Goal: Find specific page/section: Find specific page/section

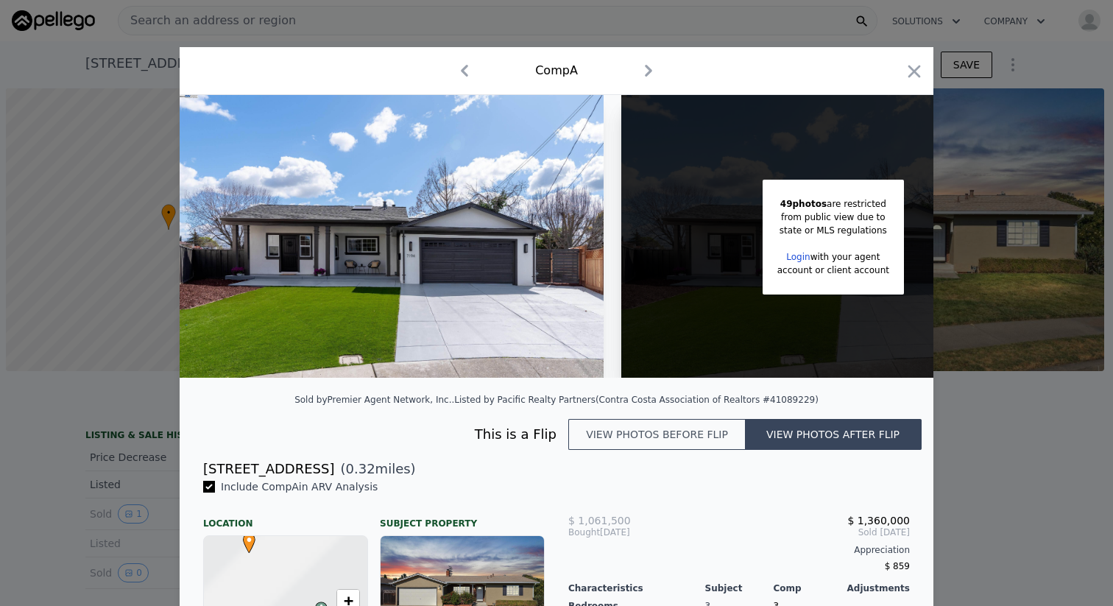
scroll to position [0, 6]
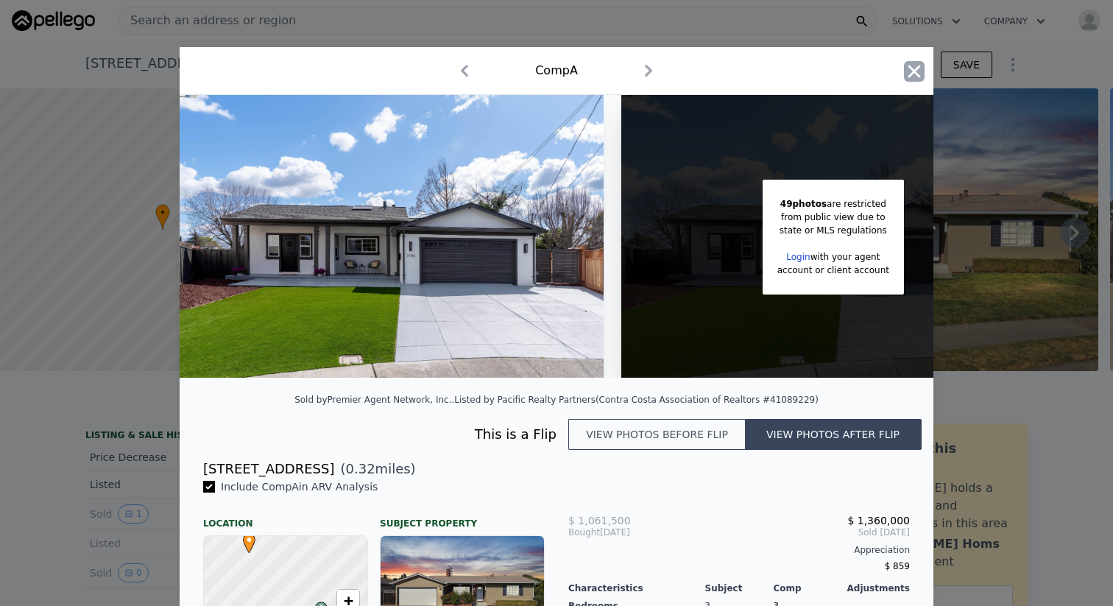
click at [914, 71] on icon "button" at bounding box center [915, 71] width 13 height 13
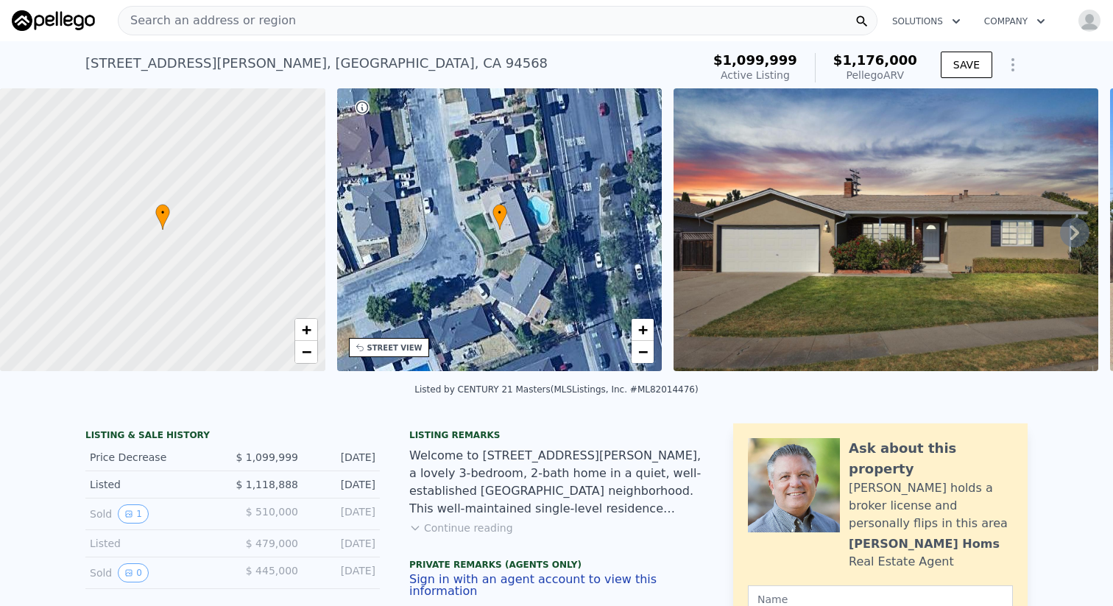
click at [180, 24] on span "Search an address or region" at bounding box center [207, 21] width 177 height 18
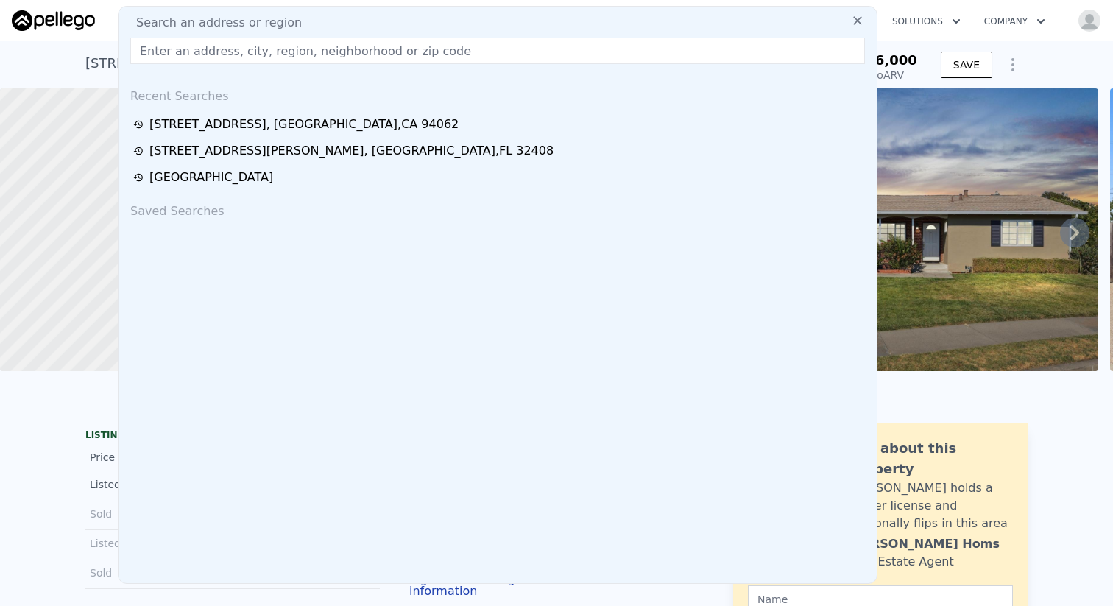
click at [161, 49] on input "text" at bounding box center [497, 51] width 735 height 27
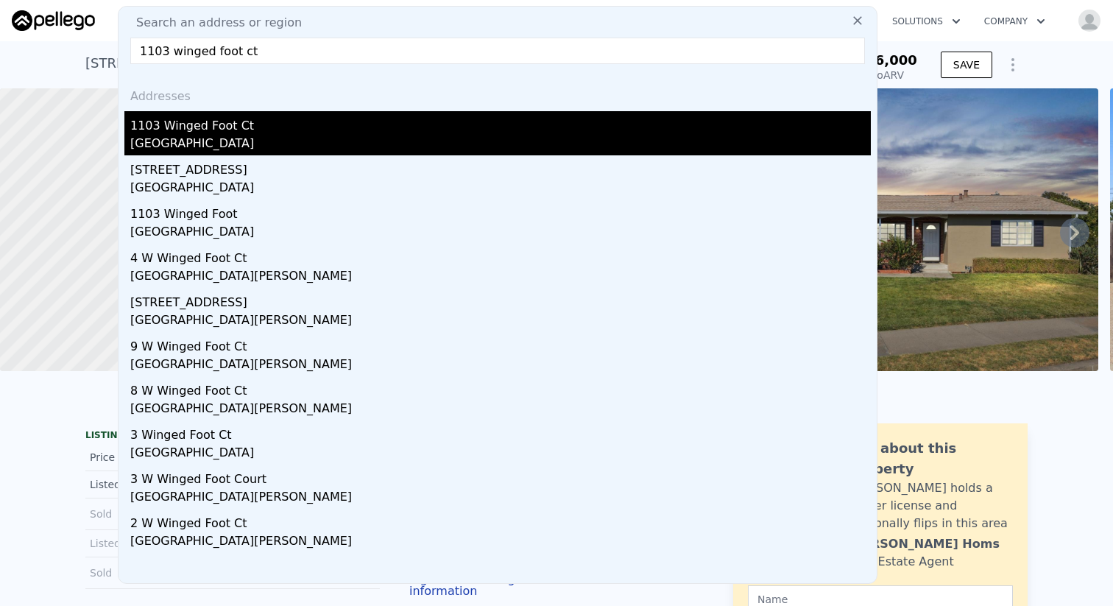
type input "1103 winged foot ct"
click at [144, 135] on div "[GEOGRAPHIC_DATA]" at bounding box center [500, 145] width 741 height 21
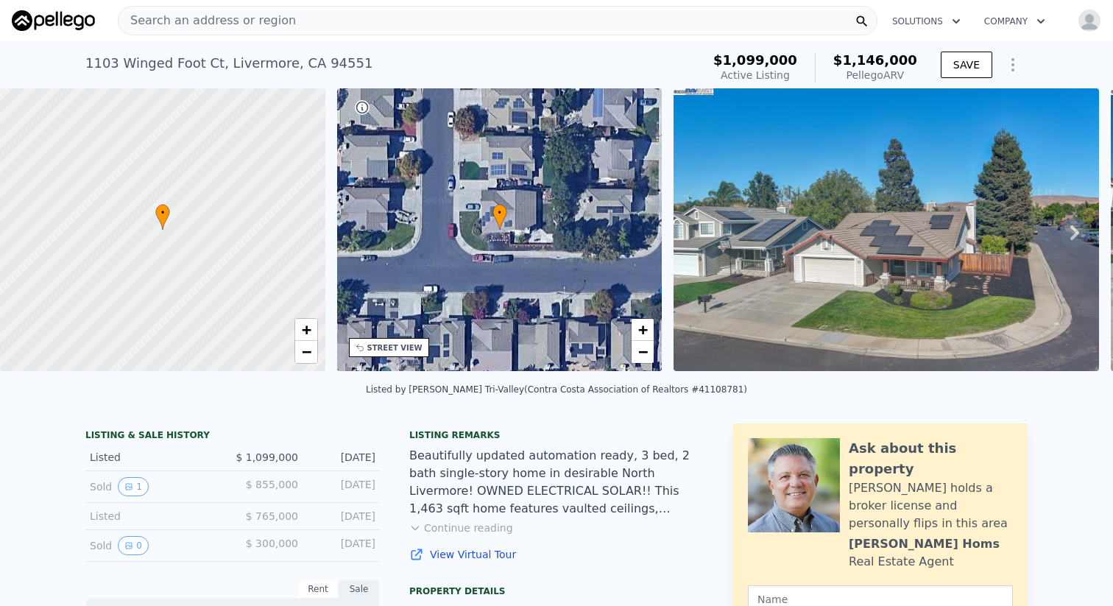
click at [839, 214] on img at bounding box center [887, 229] width 426 height 283
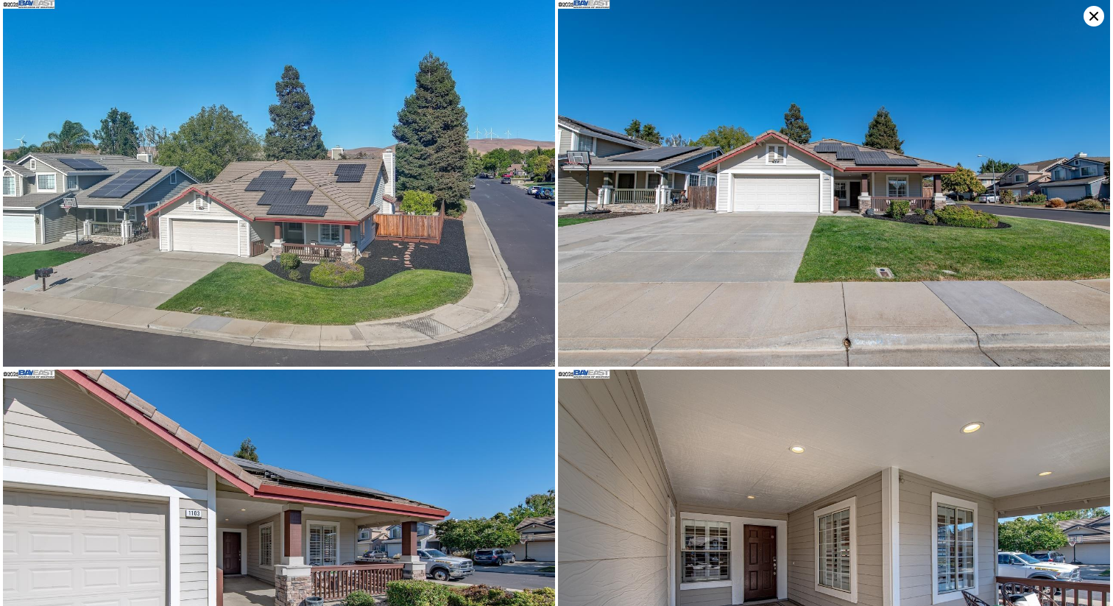
click at [1091, 18] on icon at bounding box center [1094, 16] width 9 height 9
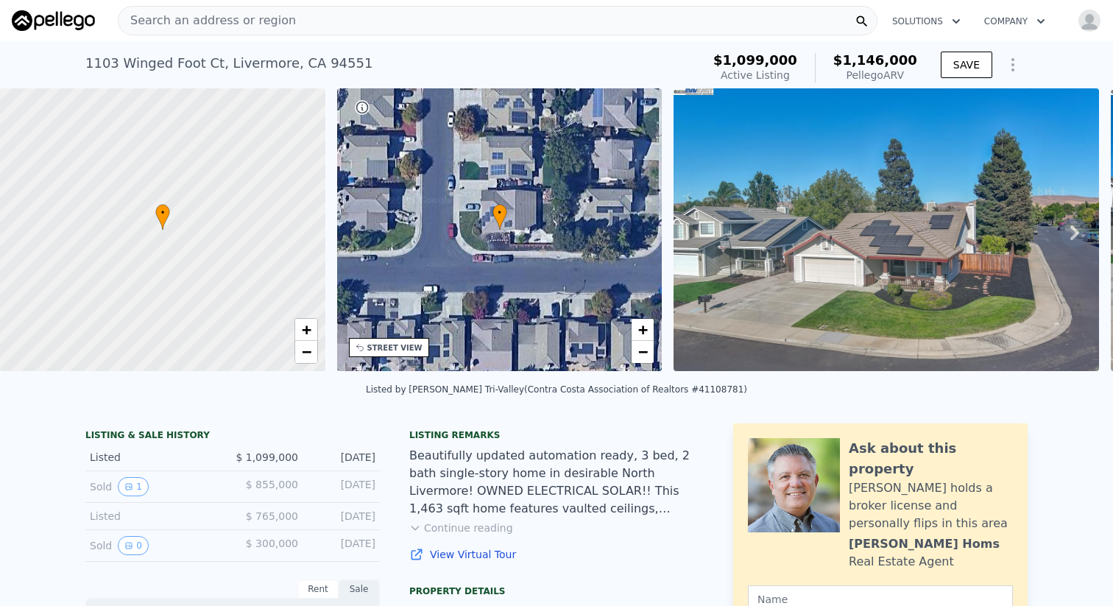
click at [238, 13] on span "Search an address or region" at bounding box center [207, 21] width 177 height 18
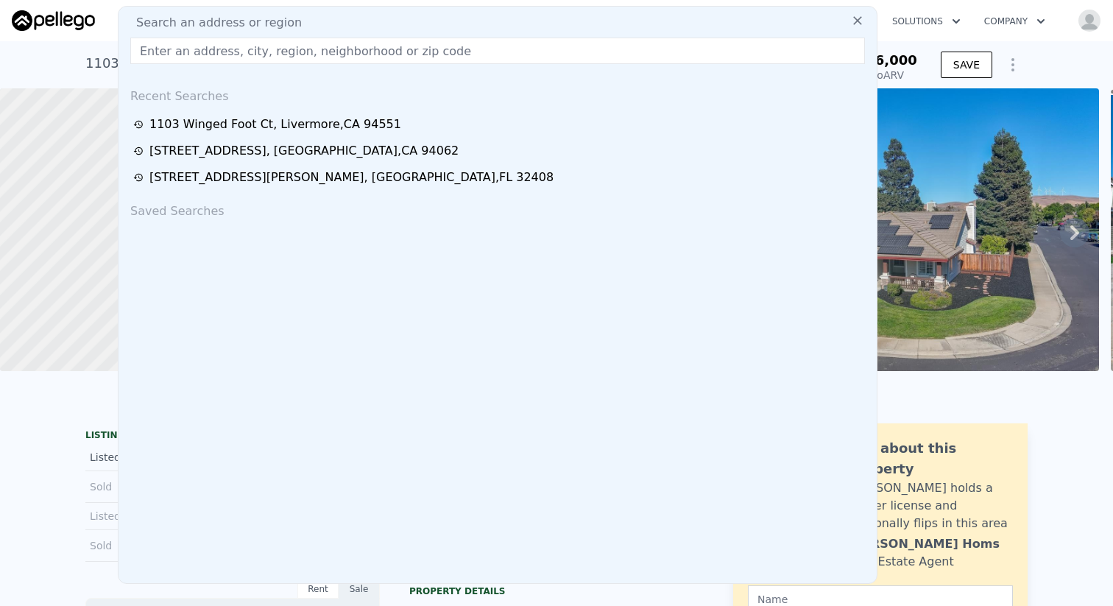
click at [201, 57] on input "text" at bounding box center [497, 51] width 735 height 27
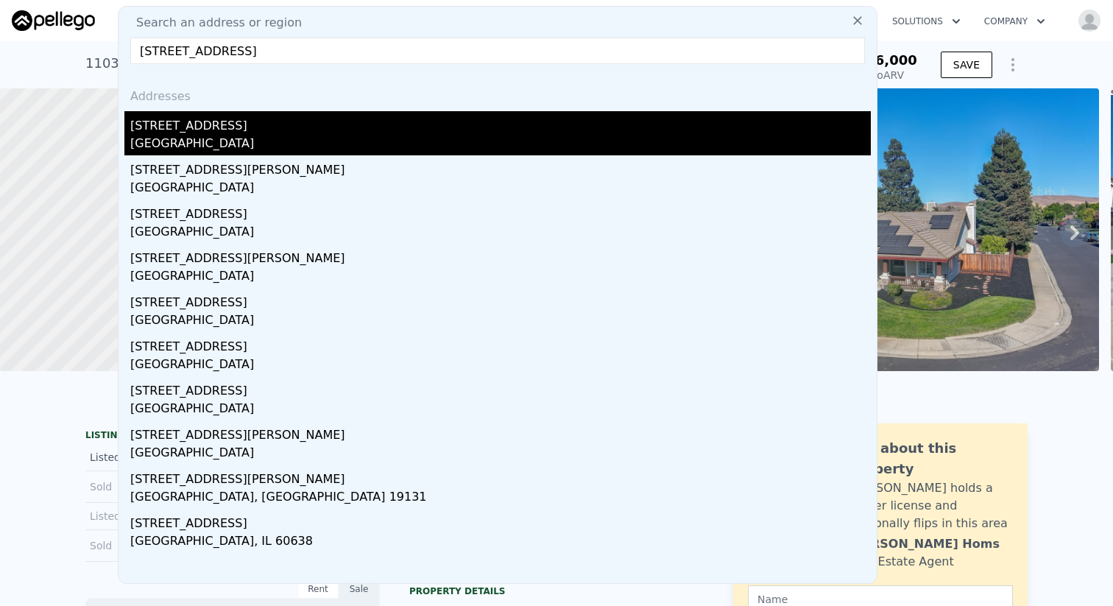
type input "[STREET_ADDRESS]"
click at [216, 129] on div "[STREET_ADDRESS]" at bounding box center [500, 123] width 741 height 24
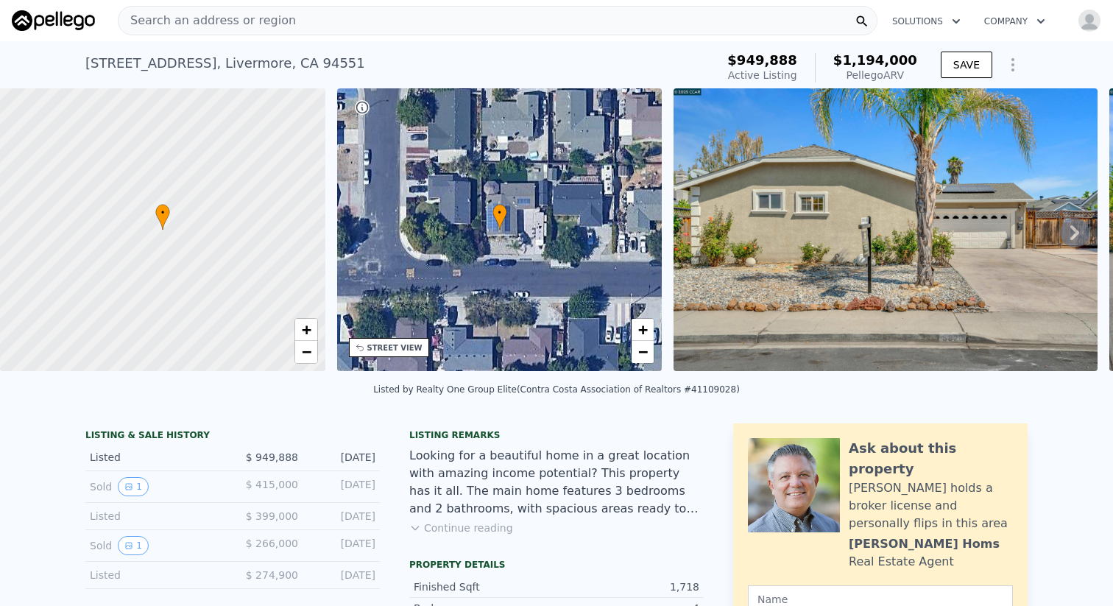
click at [870, 233] on img at bounding box center [886, 229] width 424 height 283
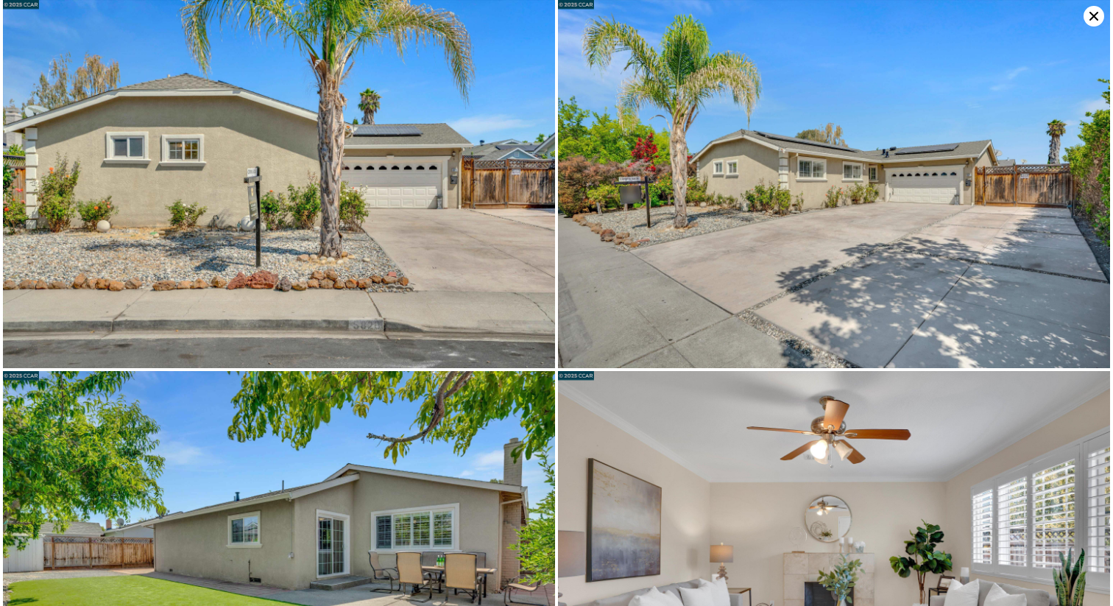
click at [1089, 15] on icon at bounding box center [1094, 16] width 21 height 21
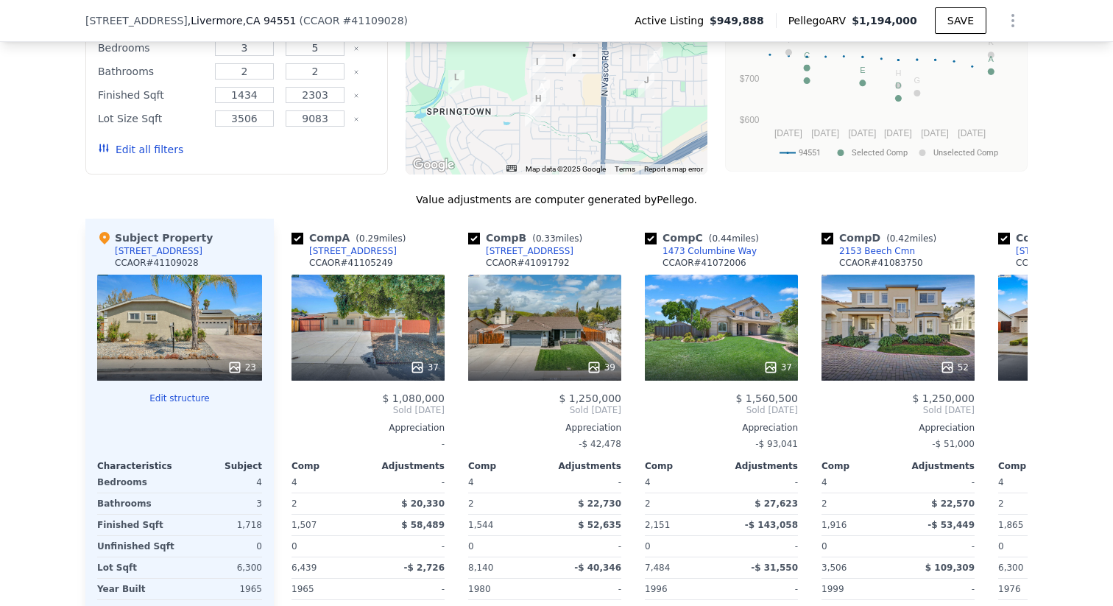
scroll to position [1454, 0]
